Goal: Task Accomplishment & Management: Complete application form

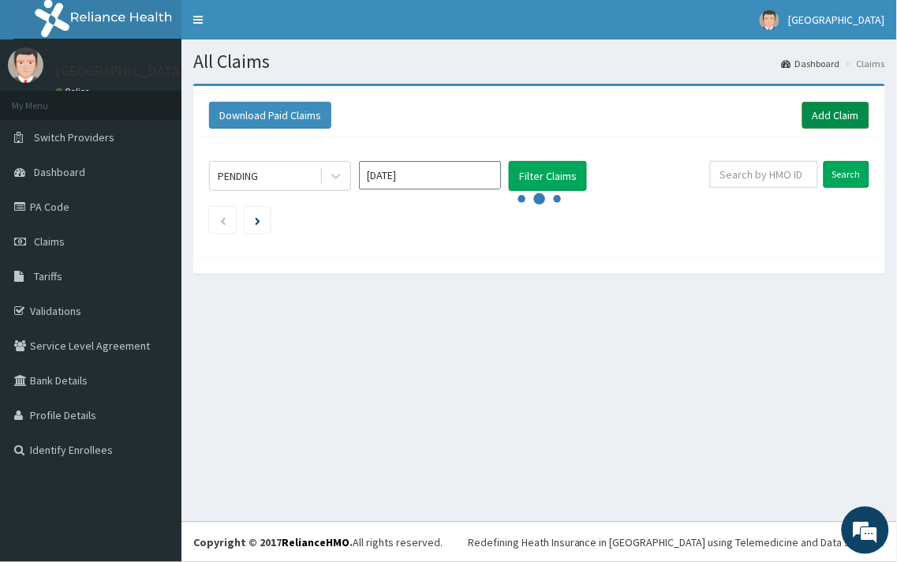
click at [837, 120] on link "Add Claim" at bounding box center [835, 115] width 67 height 27
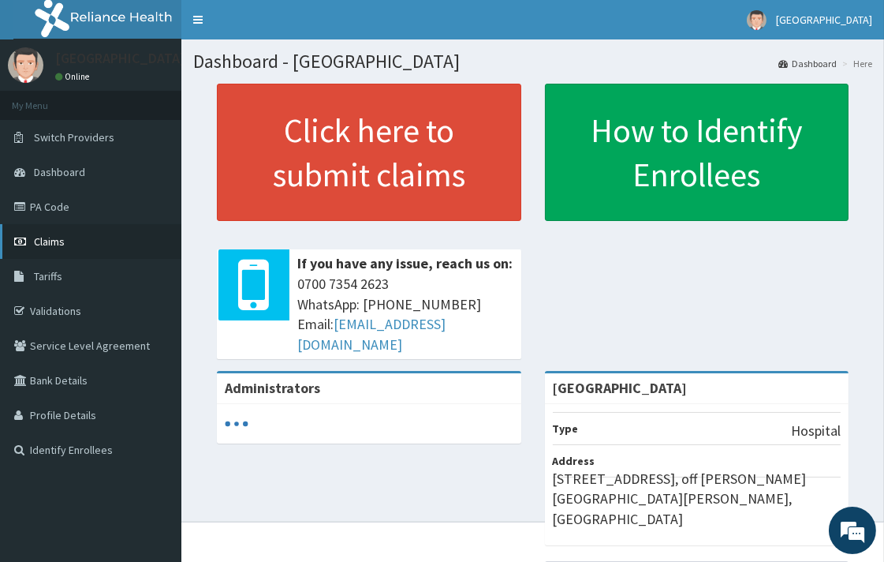
click at [44, 230] on link "Claims" at bounding box center [90, 241] width 181 height 35
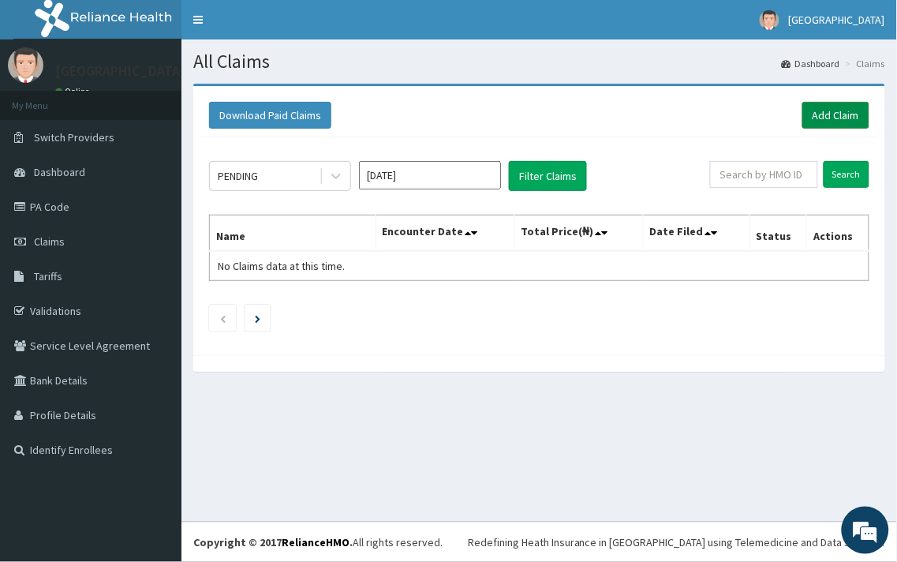
click at [834, 118] on link "Add Claim" at bounding box center [835, 115] width 67 height 27
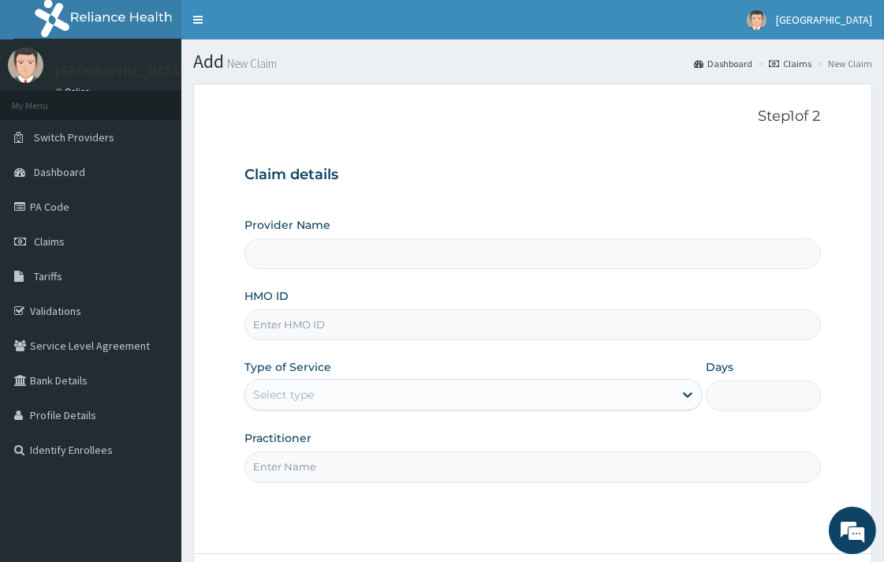
click at [338, 320] on input "HMO ID" at bounding box center [533, 324] width 576 height 31
type input "[GEOGRAPHIC_DATA]"
paste input "PEP/10316/B"
type input "PEP/10316/B"
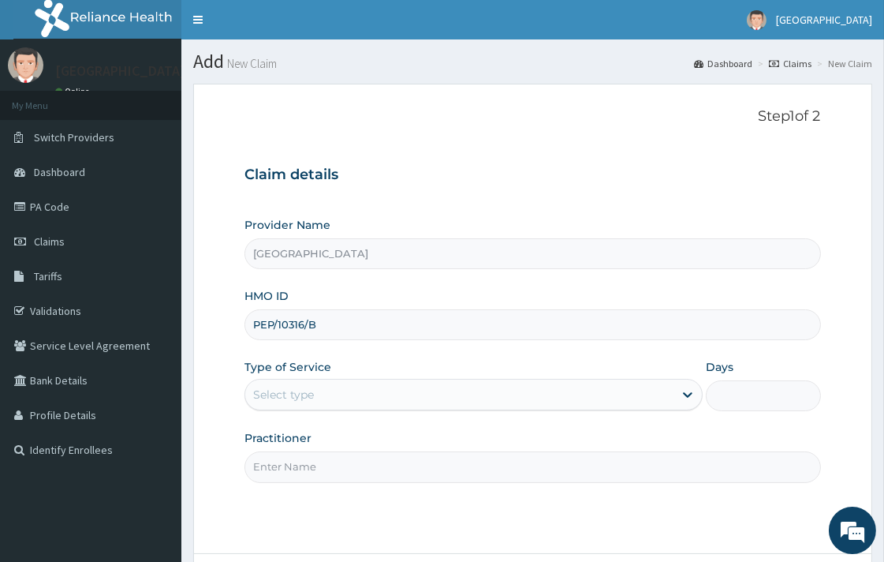
click at [314, 394] on div "Select type" at bounding box center [283, 395] width 61 height 16
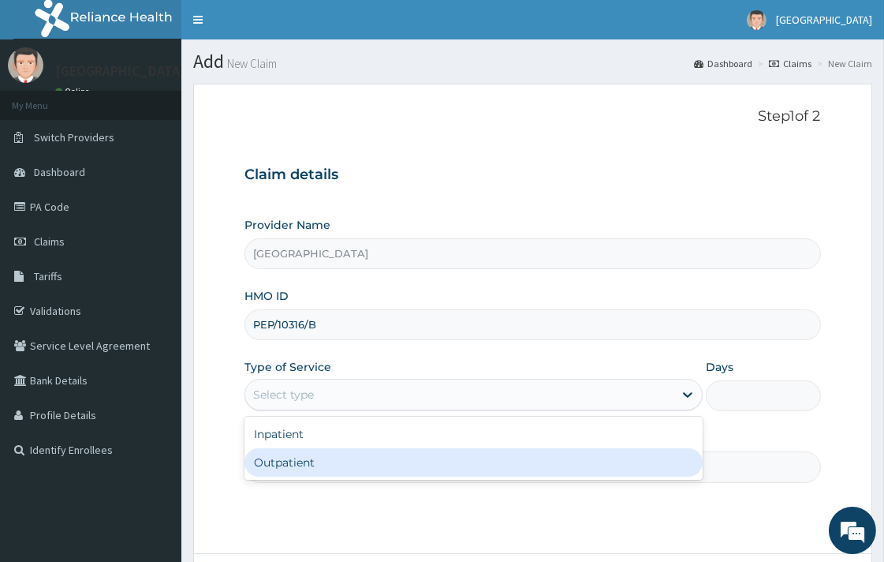
click at [301, 481] on input "Practitioner" at bounding box center [533, 466] width 576 height 31
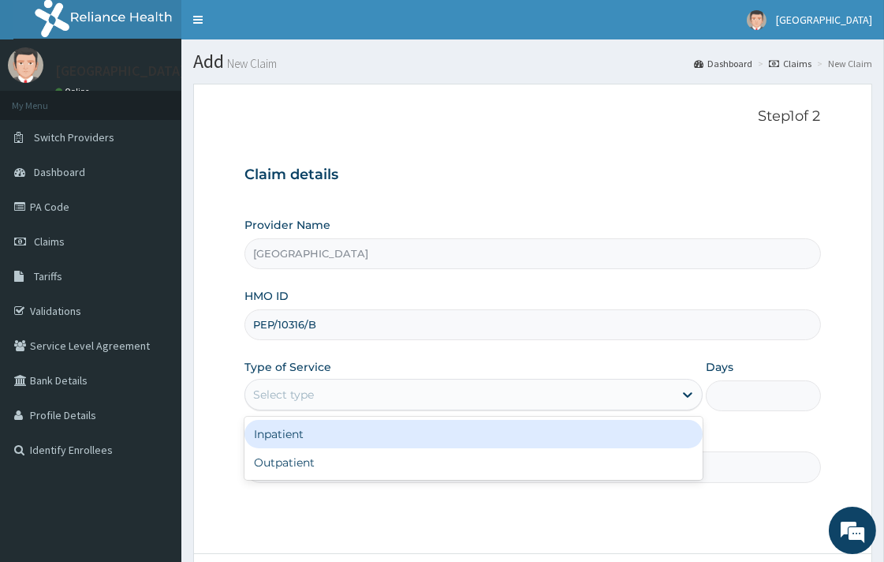
click at [297, 400] on div "Select type" at bounding box center [283, 395] width 61 height 16
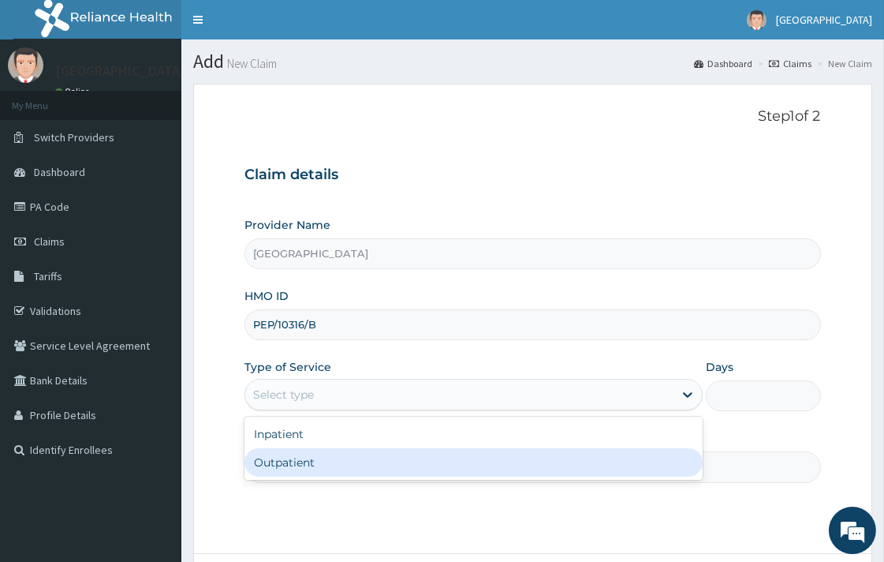
click at [280, 461] on div "Outpatient" at bounding box center [474, 462] width 458 height 28
type input "1"
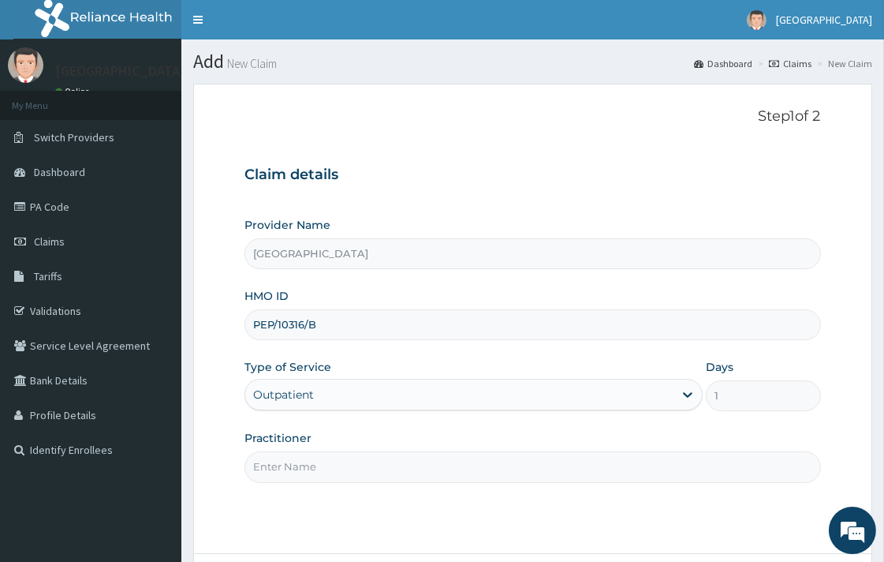
click at [312, 464] on input "Practitioner" at bounding box center [533, 466] width 576 height 31
type input "DR. UCHENNA"
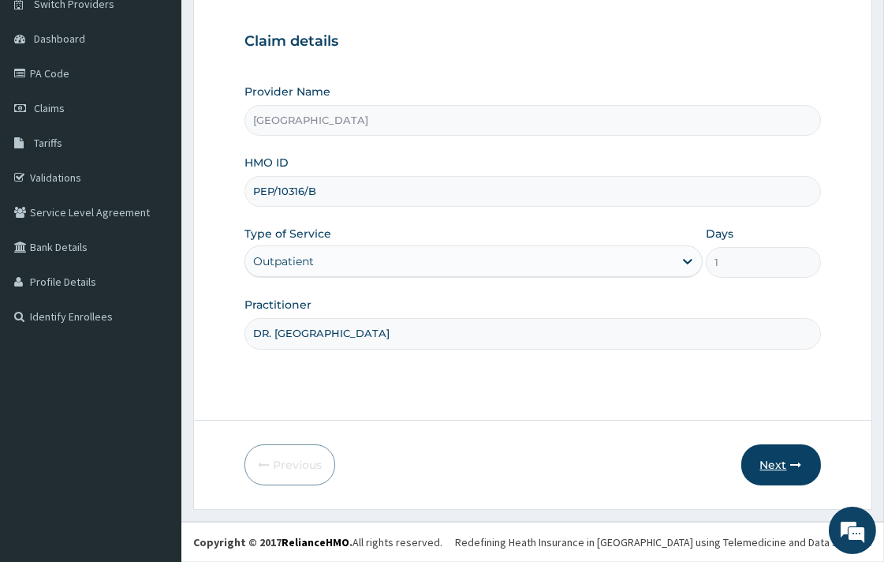
click at [772, 451] on button "Next" at bounding box center [782, 464] width 80 height 41
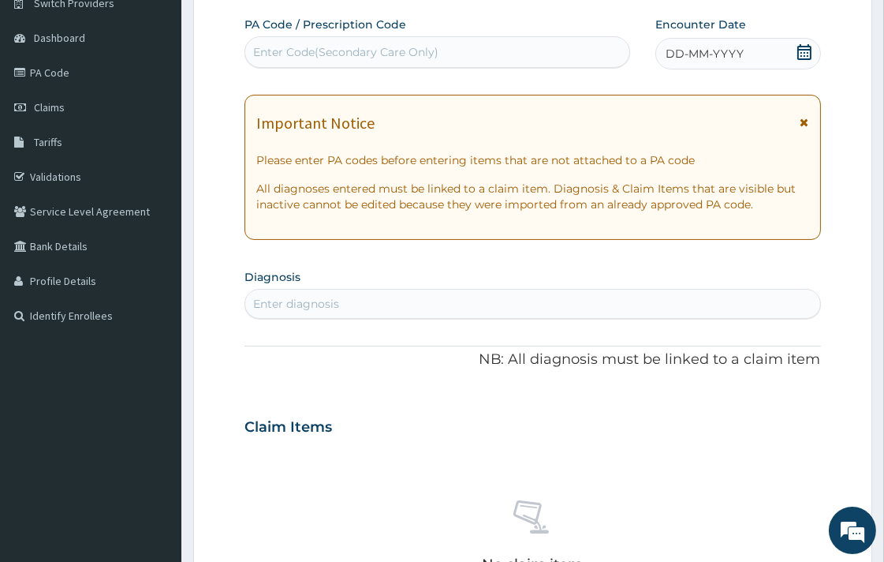
click at [813, 51] on div "DD-MM-YYYY" at bounding box center [738, 54] width 165 height 32
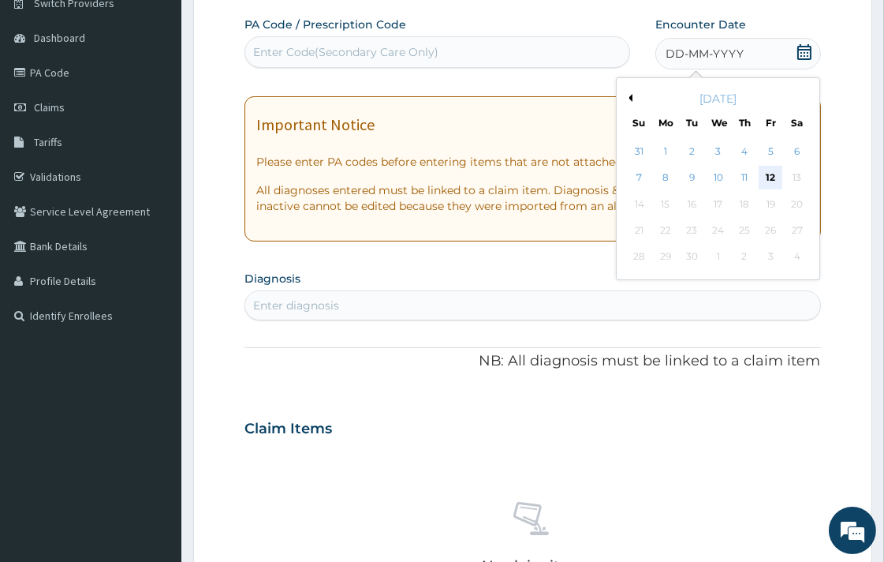
click at [772, 177] on div "12" at bounding box center [771, 178] width 24 height 24
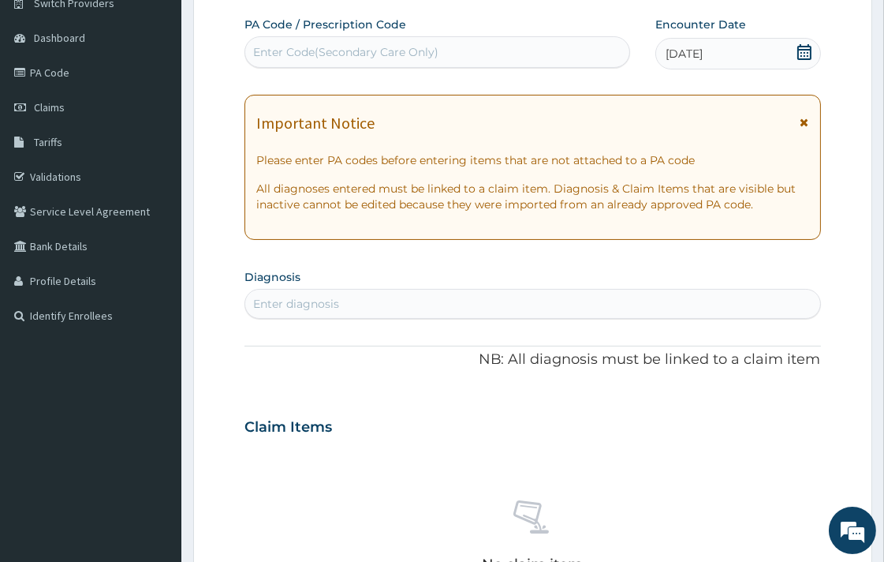
click at [322, 297] on div "Enter diagnosis" at bounding box center [296, 304] width 86 height 16
type input "ESS"
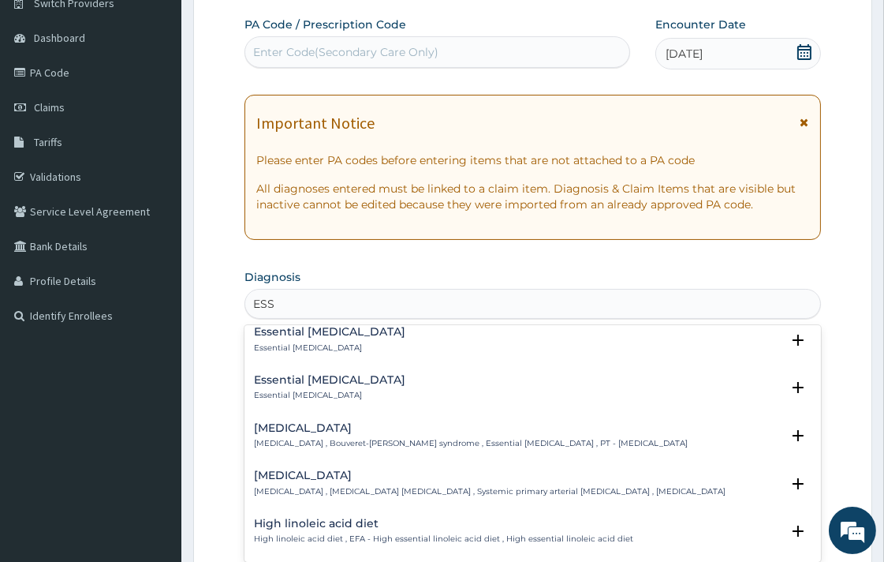
scroll to position [438, 0]
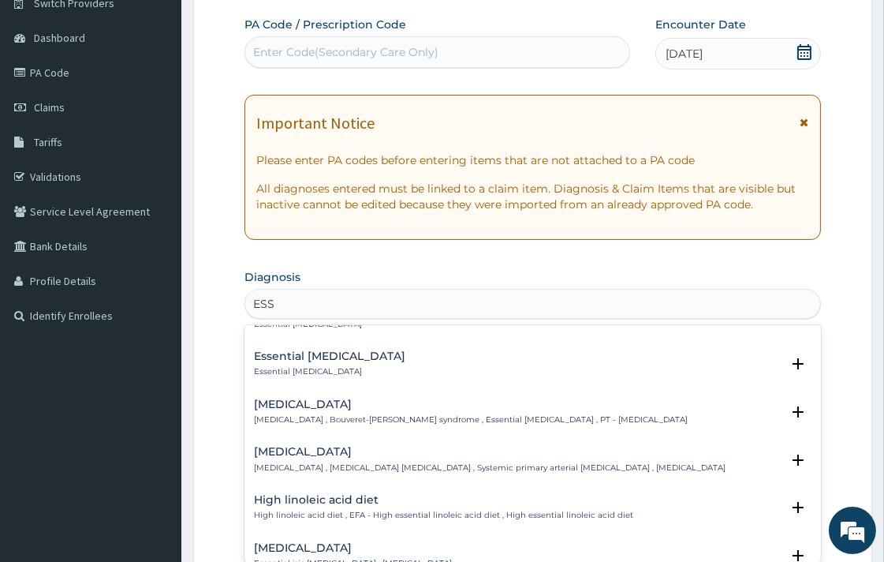
click at [349, 446] on h4 "Essential hypertension" at bounding box center [490, 452] width 472 height 12
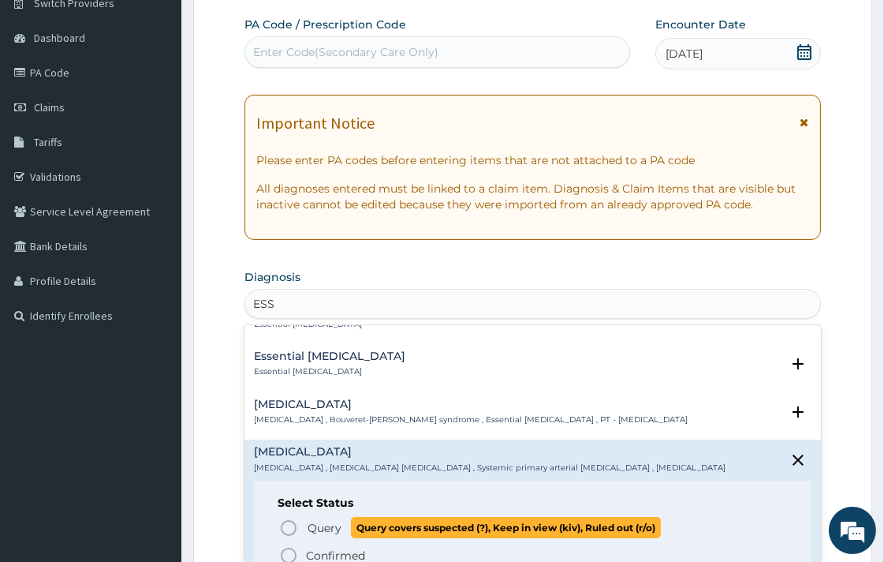
click at [288, 518] on icon "status option query" at bounding box center [288, 527] width 19 height 19
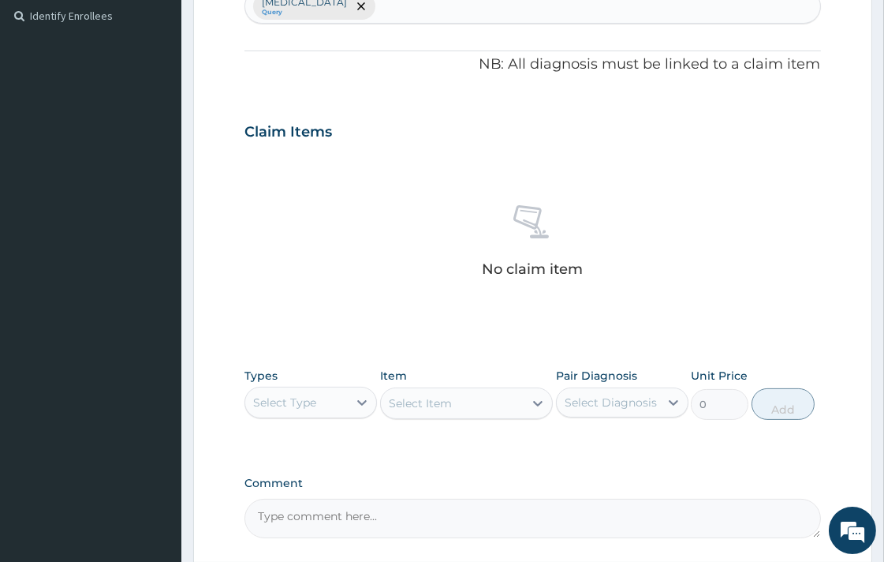
scroll to position [484, 0]
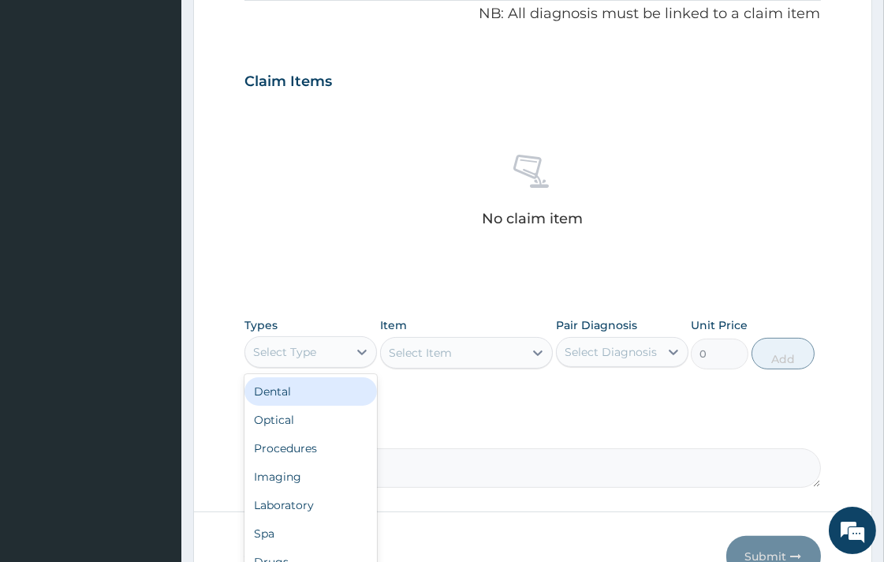
click at [274, 344] on div "Select Type" at bounding box center [284, 352] width 63 height 16
click at [289, 448] on div "Procedures" at bounding box center [311, 448] width 133 height 28
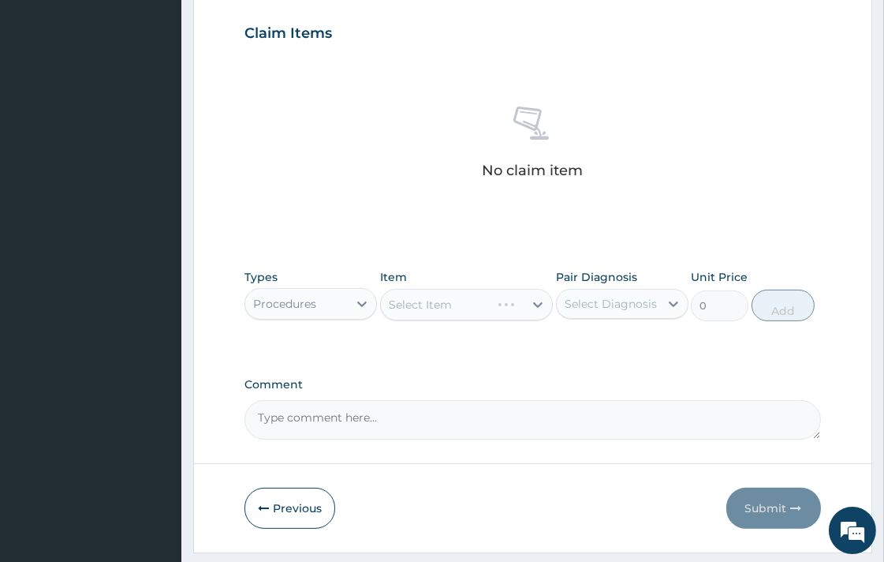
scroll to position [576, 0]
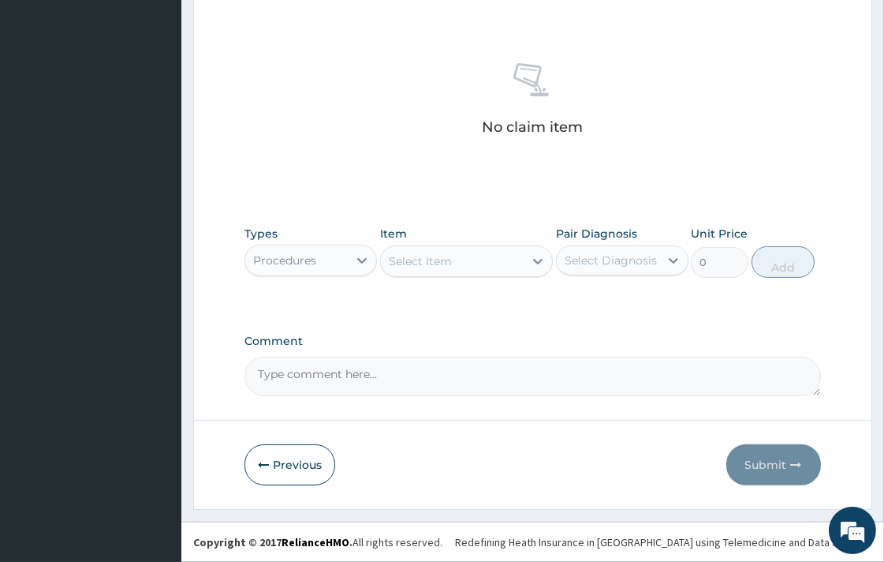
click at [473, 266] on div "Select Item" at bounding box center [452, 261] width 143 height 25
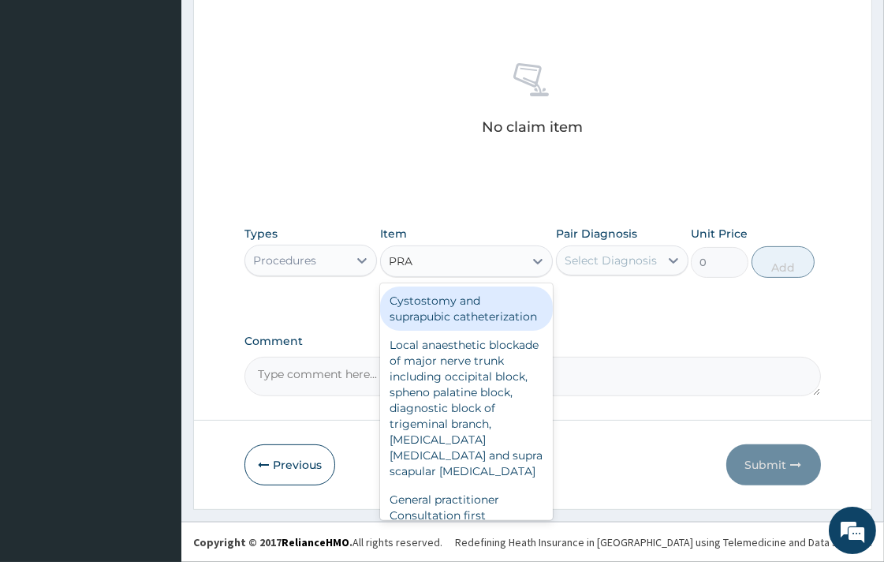
type input "PRAC"
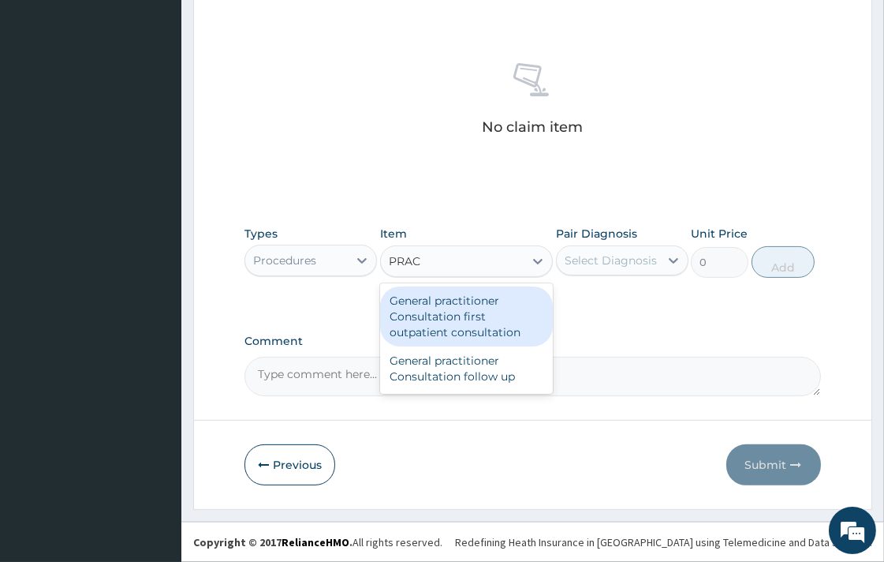
click at [432, 321] on div "General practitioner Consultation first outpatient consultation" at bounding box center [466, 316] width 173 height 60
type input "3547.5"
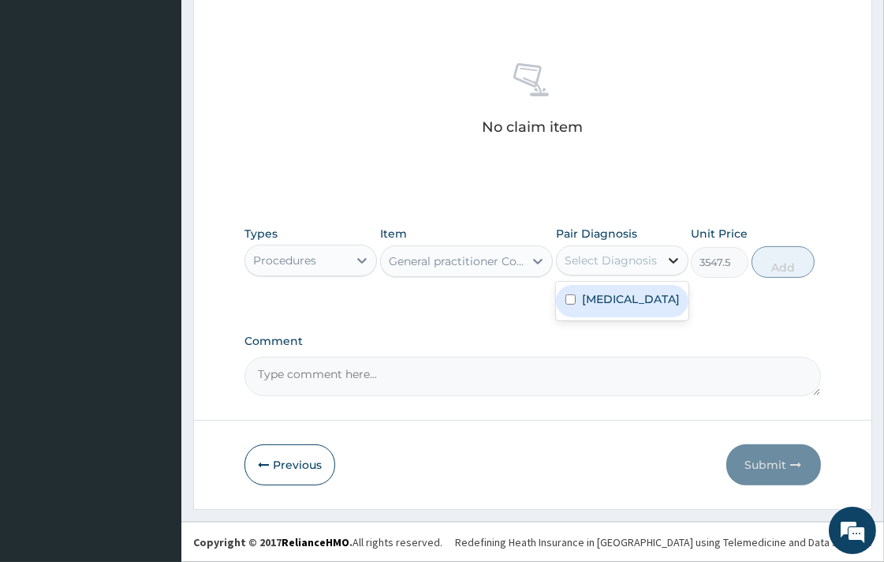
click at [660, 254] on div at bounding box center [674, 260] width 28 height 28
click at [613, 301] on label "Essential hypertension" at bounding box center [631, 299] width 98 height 16
checkbox input "true"
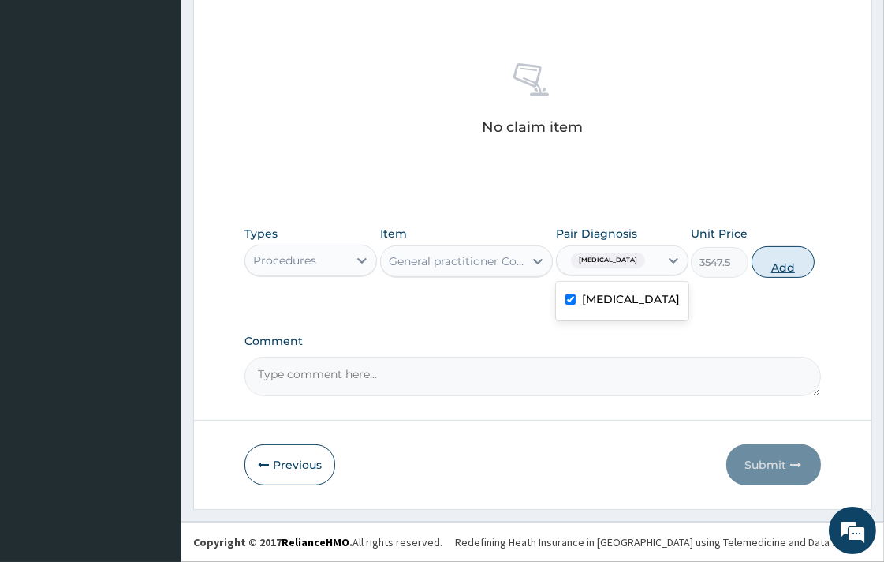
click at [793, 273] on button "Add" at bounding box center [783, 262] width 63 height 32
type input "0"
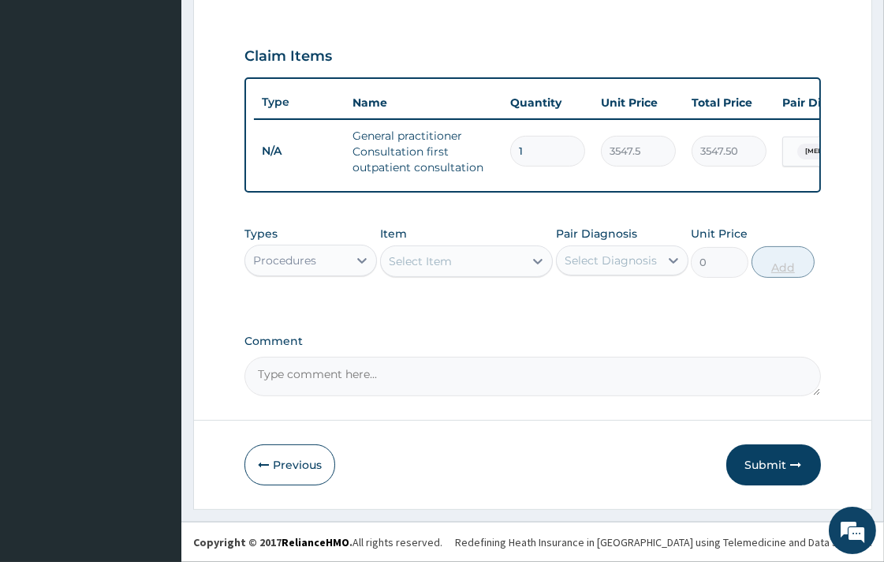
scroll to position [521, 0]
click at [773, 454] on button "Submit" at bounding box center [774, 464] width 95 height 41
